Goal: Task Accomplishment & Management: Manage account settings

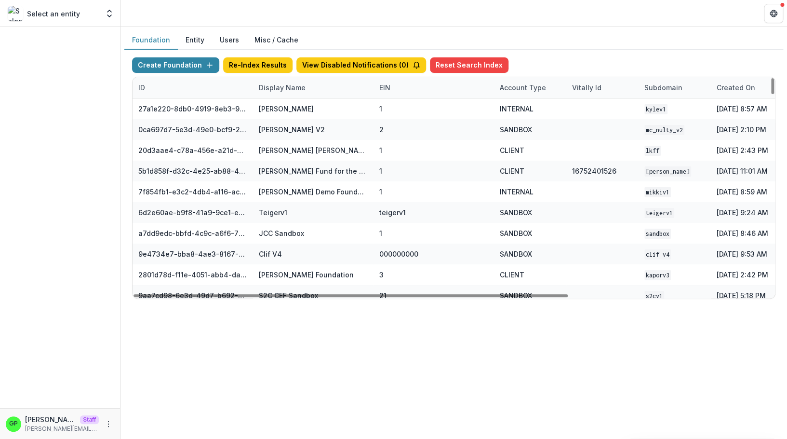
drag, startPoint x: 315, startPoint y: 294, endPoint x: 246, endPoint y: 96, distance: 209.3
click at [287, 294] on div at bounding box center [351, 295] width 434 height 3
click at [304, 82] on div "Display Name" at bounding box center [313, 87] width 121 height 21
click at [286, 105] on input at bounding box center [313, 108] width 116 height 15
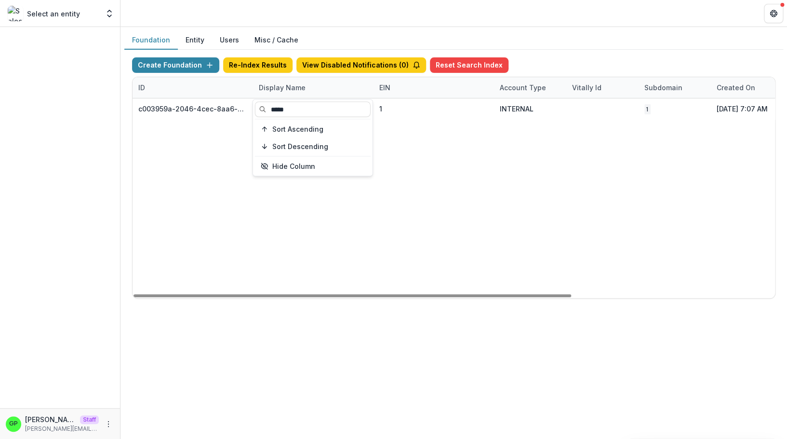
type input "*****"
click at [457, 195] on div "c003959a-2046-4cec-8aa6-d21f453ec45b Chiji Eke Foundation 1 INTERNAL 1 Jul 28, …" at bounding box center [603, 198] width 940 height 200
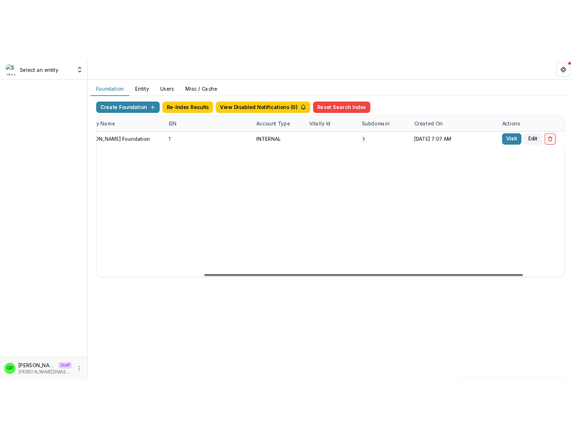
scroll to position [0, 297]
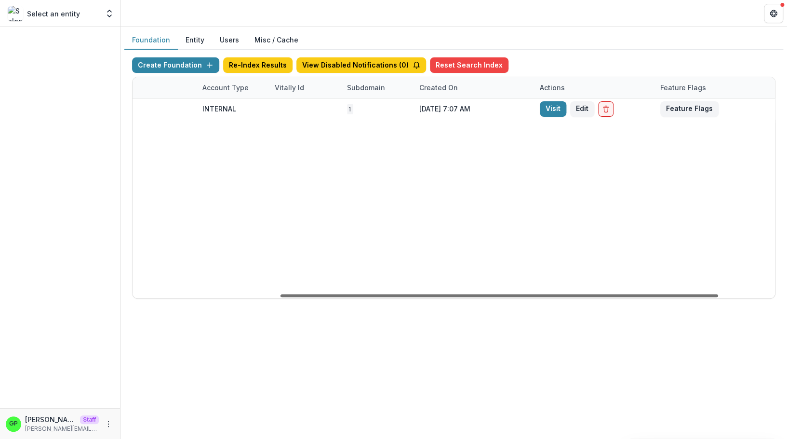
drag, startPoint x: 415, startPoint y: 296, endPoint x: 671, endPoint y: 296, distance: 256.0
click at [669, 297] on div at bounding box center [500, 295] width 438 height 3
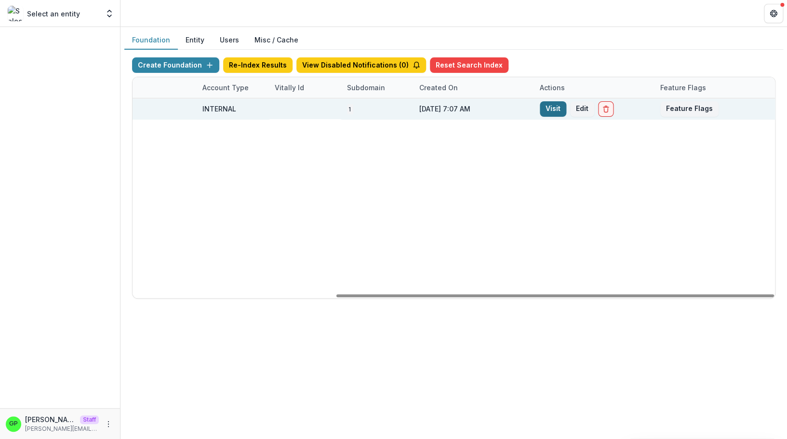
click at [555, 110] on link "Visit" at bounding box center [553, 108] width 27 height 15
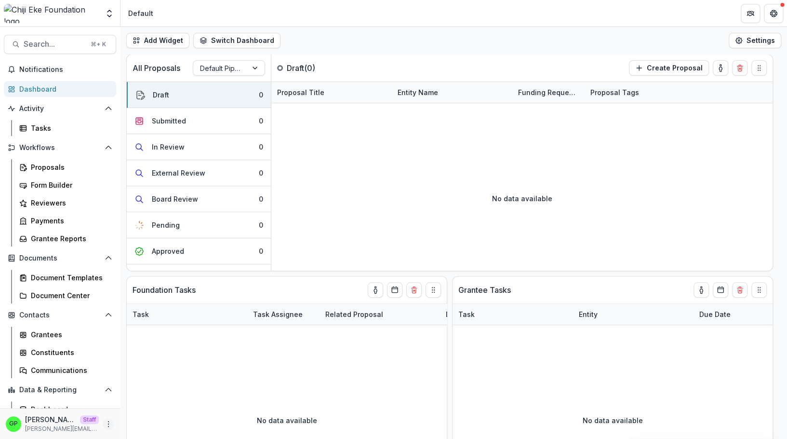
click at [105, 420] on icon "More" at bounding box center [109, 424] width 8 height 8
click at [125, 409] on link "User Settings" at bounding box center [163, 403] width 103 height 16
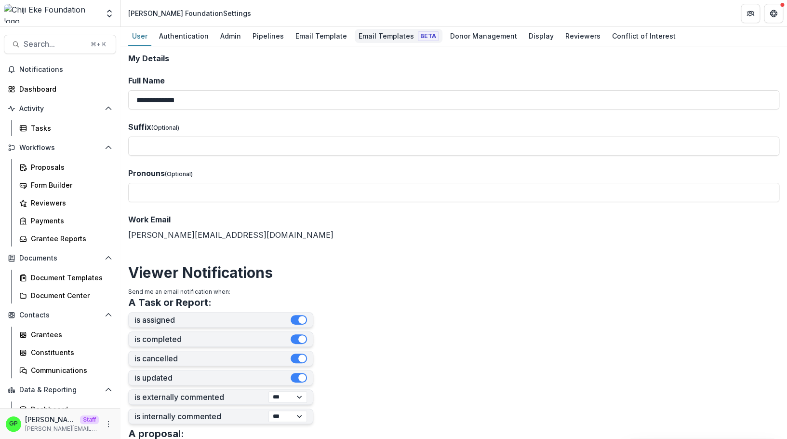
click at [387, 29] on div "Email Templates Beta" at bounding box center [399, 36] width 88 height 14
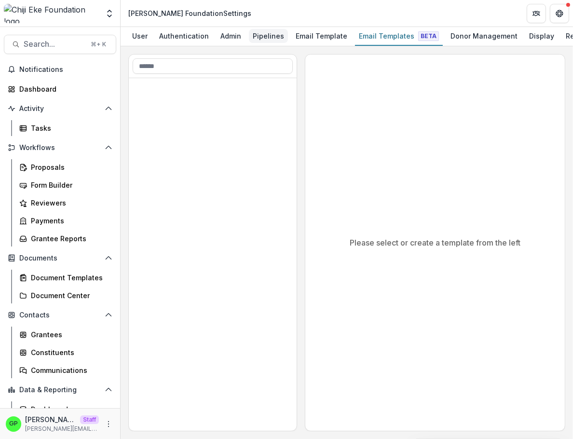
click at [258, 32] on div "Pipelines" at bounding box center [268, 36] width 39 height 14
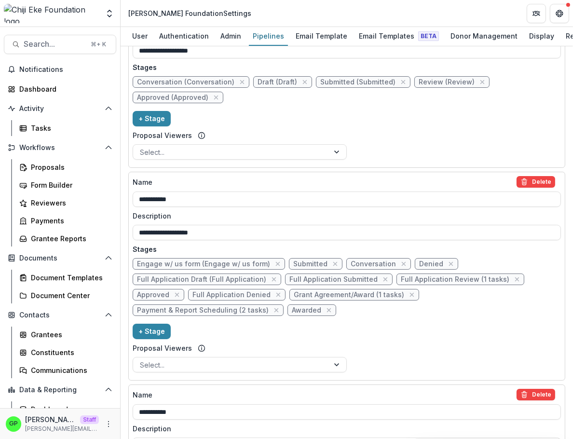
scroll to position [291, 0]
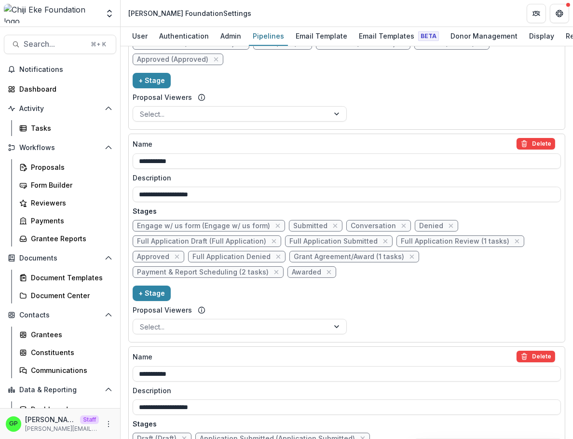
click at [245, 276] on span "Payment & Report Scheduling (2 tasks)" at bounding box center [203, 272] width 132 height 8
select select "*********"
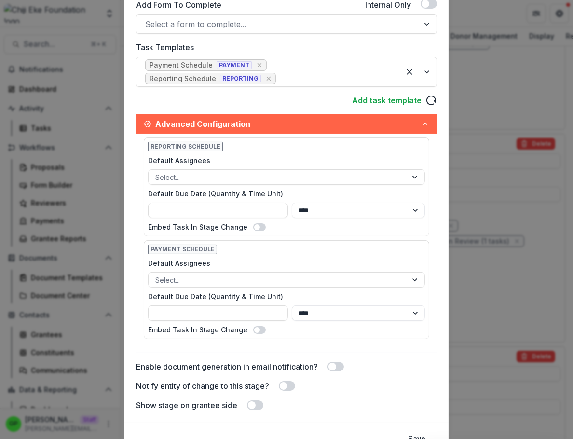
scroll to position [0, 0]
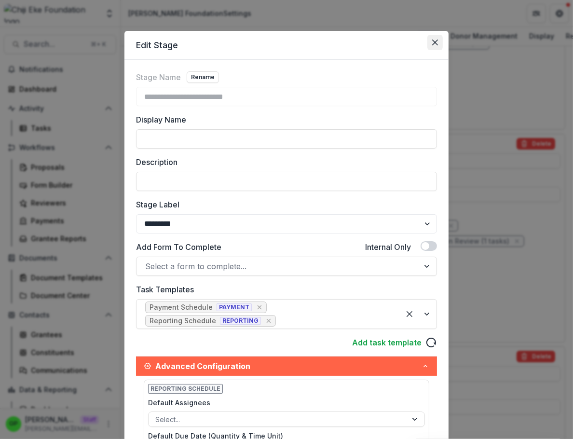
click at [432, 35] on button "Close" at bounding box center [434, 42] width 15 height 15
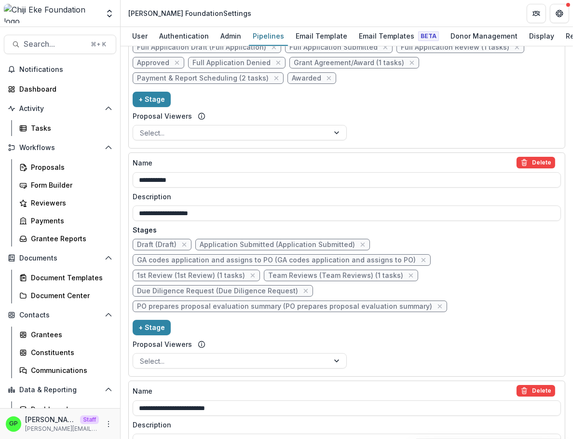
scroll to position [746, 0]
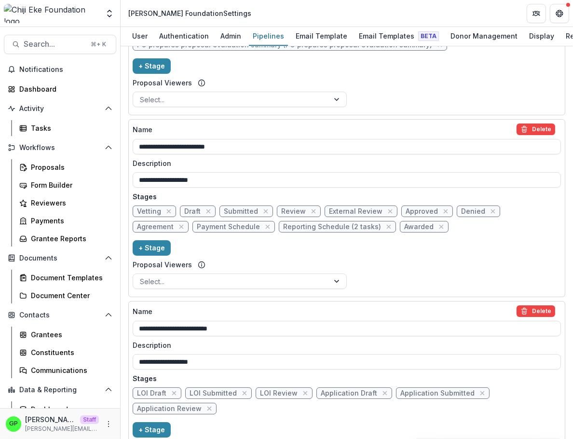
click at [355, 223] on span "Reporting Schedule (2 tasks)" at bounding box center [332, 227] width 98 height 8
select select "*********"
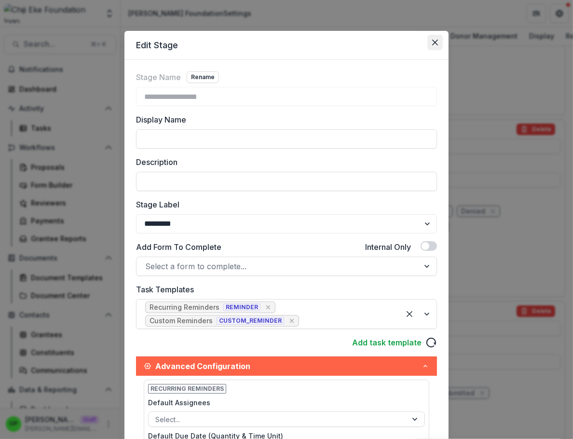
click at [435, 42] on button "Close" at bounding box center [434, 42] width 15 height 15
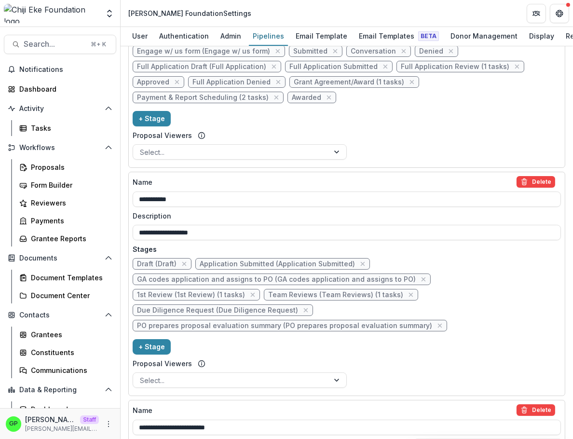
scroll to position [458, 0]
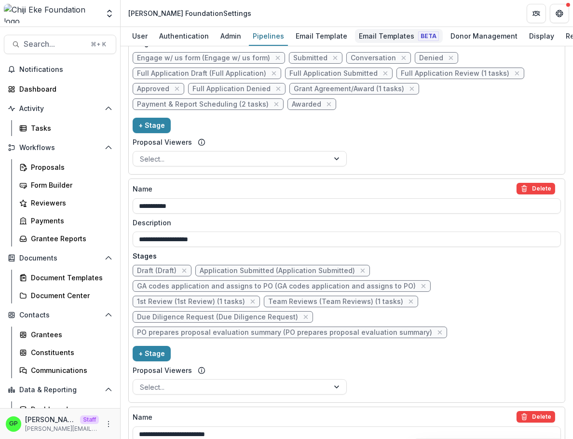
click at [389, 34] on div "Email Templates Beta" at bounding box center [399, 36] width 88 height 14
